Goal: Transaction & Acquisition: Purchase product/service

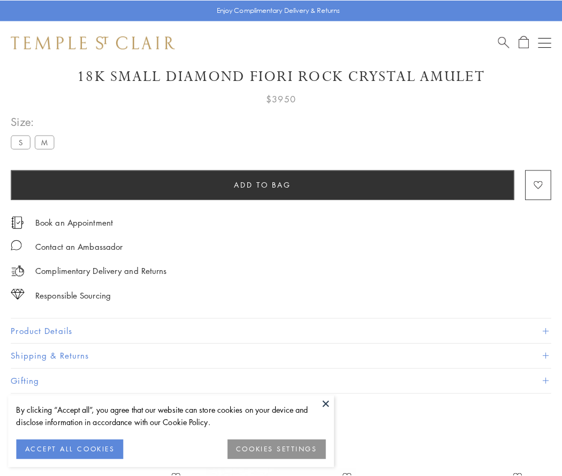
scroll to position [63, 0]
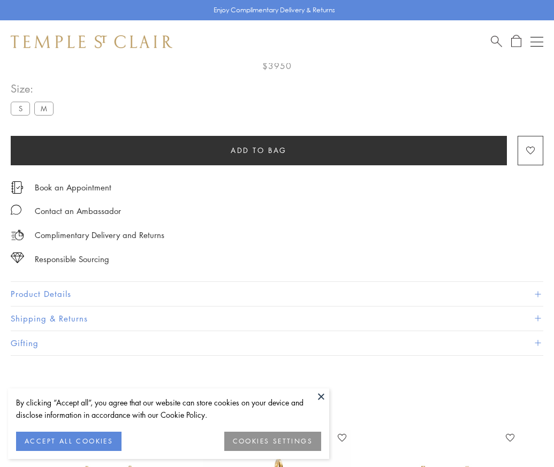
click at [259, 150] on span "Add to bag" at bounding box center [259, 151] width 56 height 12
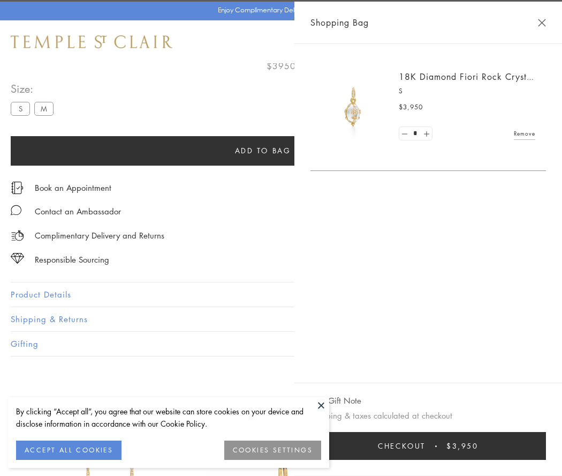
click at [546, 446] on button "Checkout $3,950" at bounding box center [429, 446] width 236 height 28
